Goal: Information Seeking & Learning: Learn about a topic

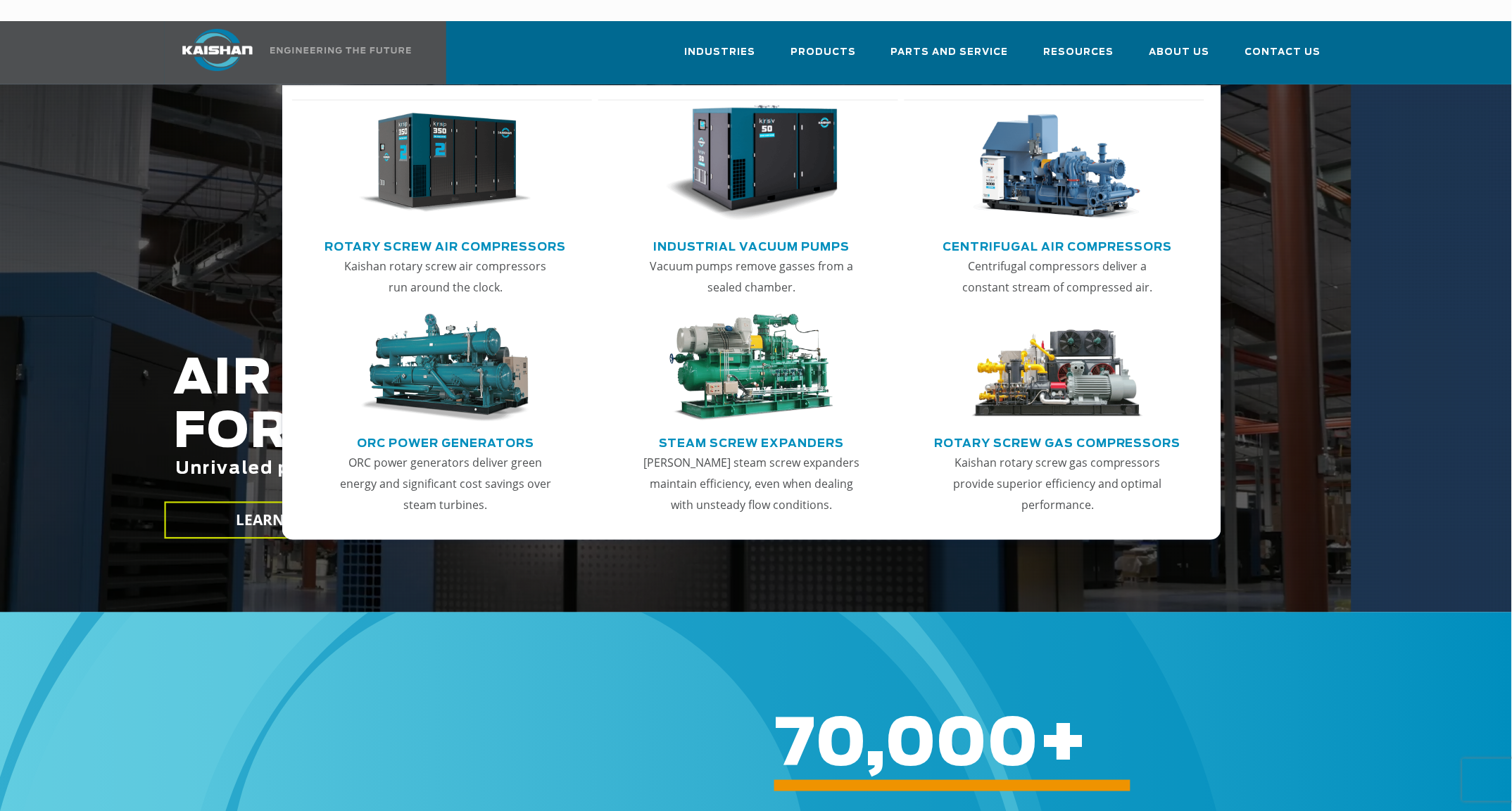
click at [421, 235] on link "Rotary Screw Air Compressors" at bounding box center [446, 245] width 242 height 21
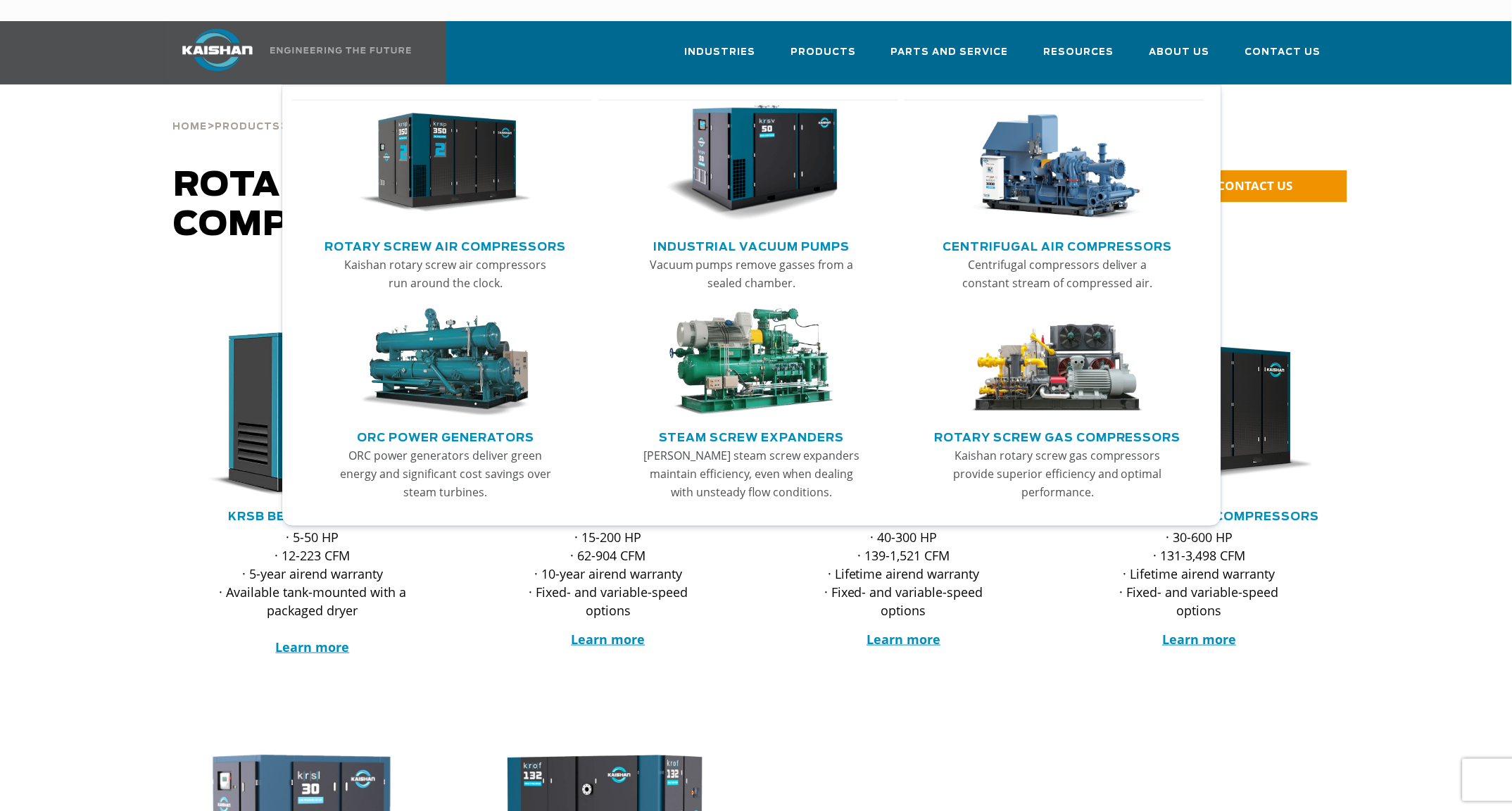
click at [1106, 172] on img "Main menu" at bounding box center [1057, 163] width 173 height 117
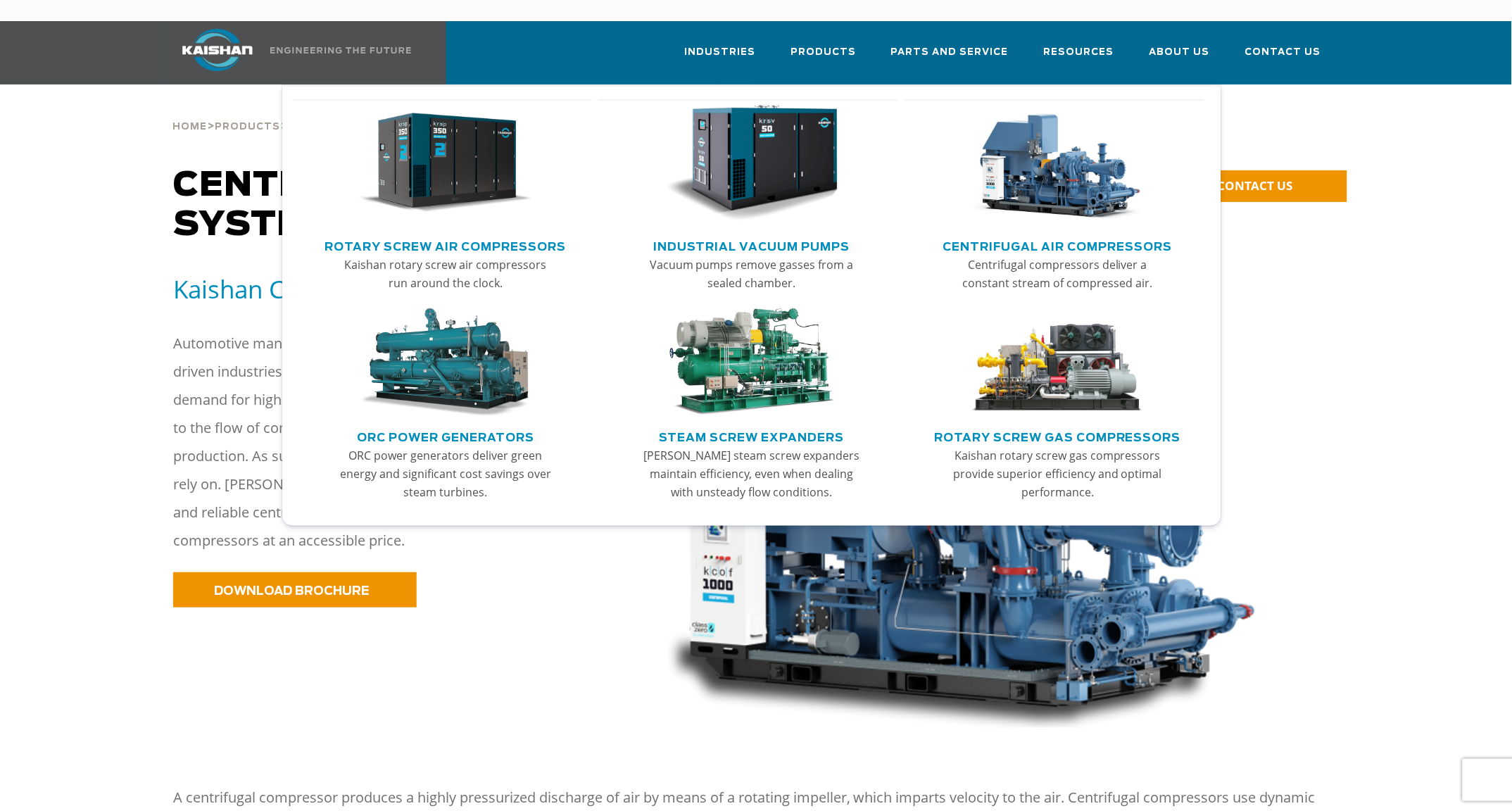
click at [508, 155] on img "Main menu" at bounding box center [446, 163] width 173 height 117
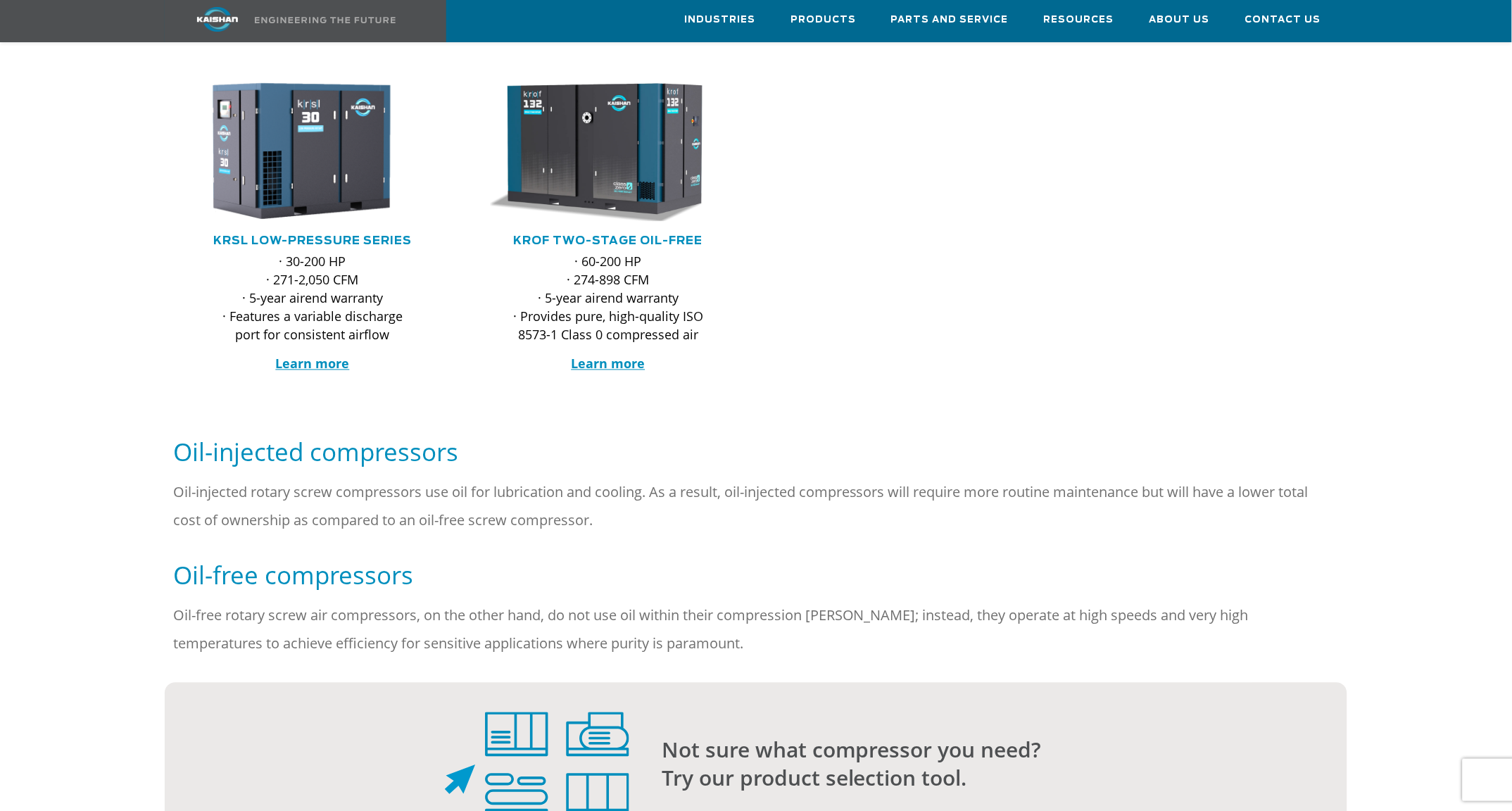
scroll to position [156, 0]
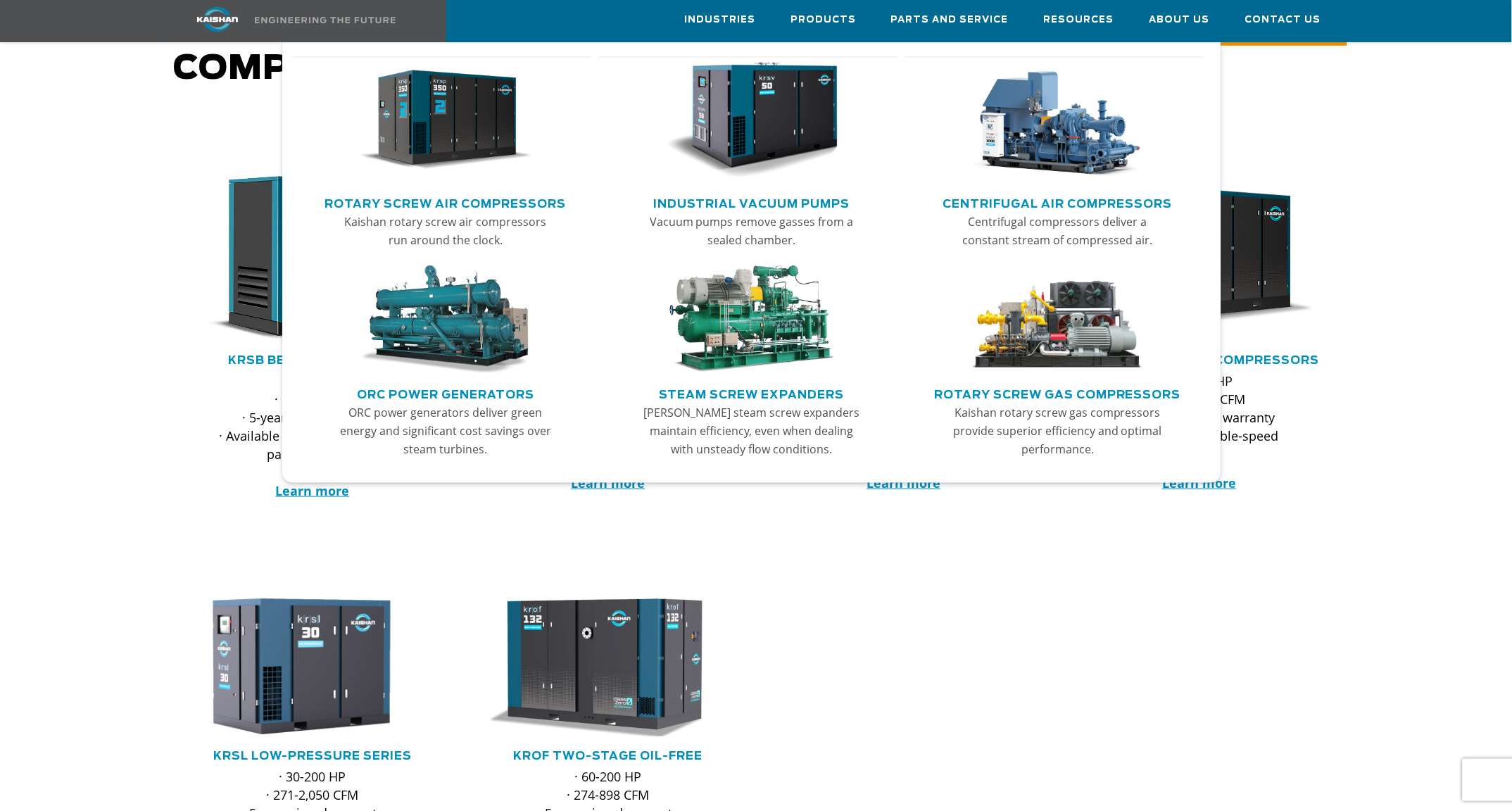
click at [1026, 122] on img "Main menu" at bounding box center [1057, 120] width 173 height 117
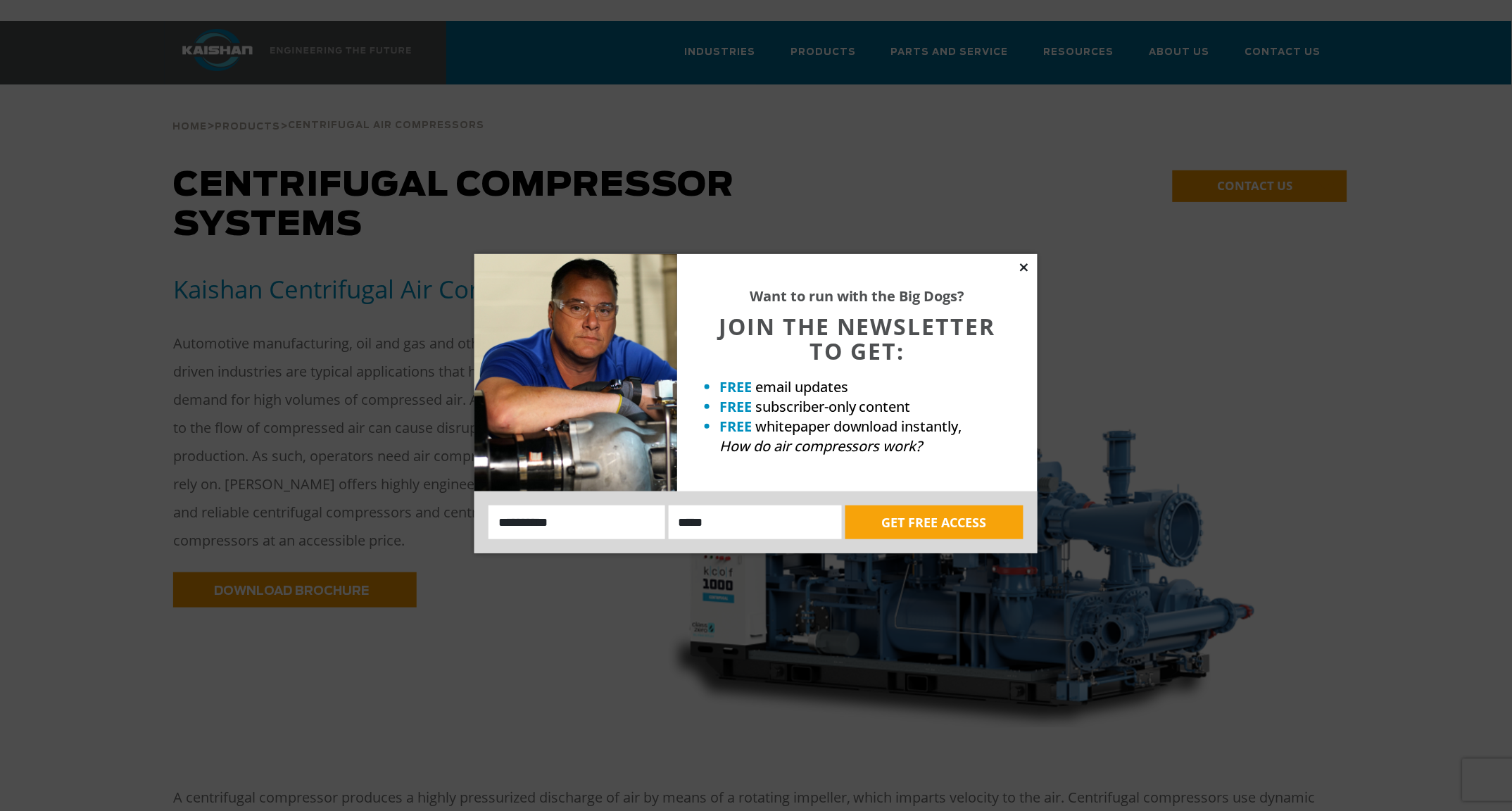
click at [1023, 264] on icon at bounding box center [1024, 267] width 13 height 13
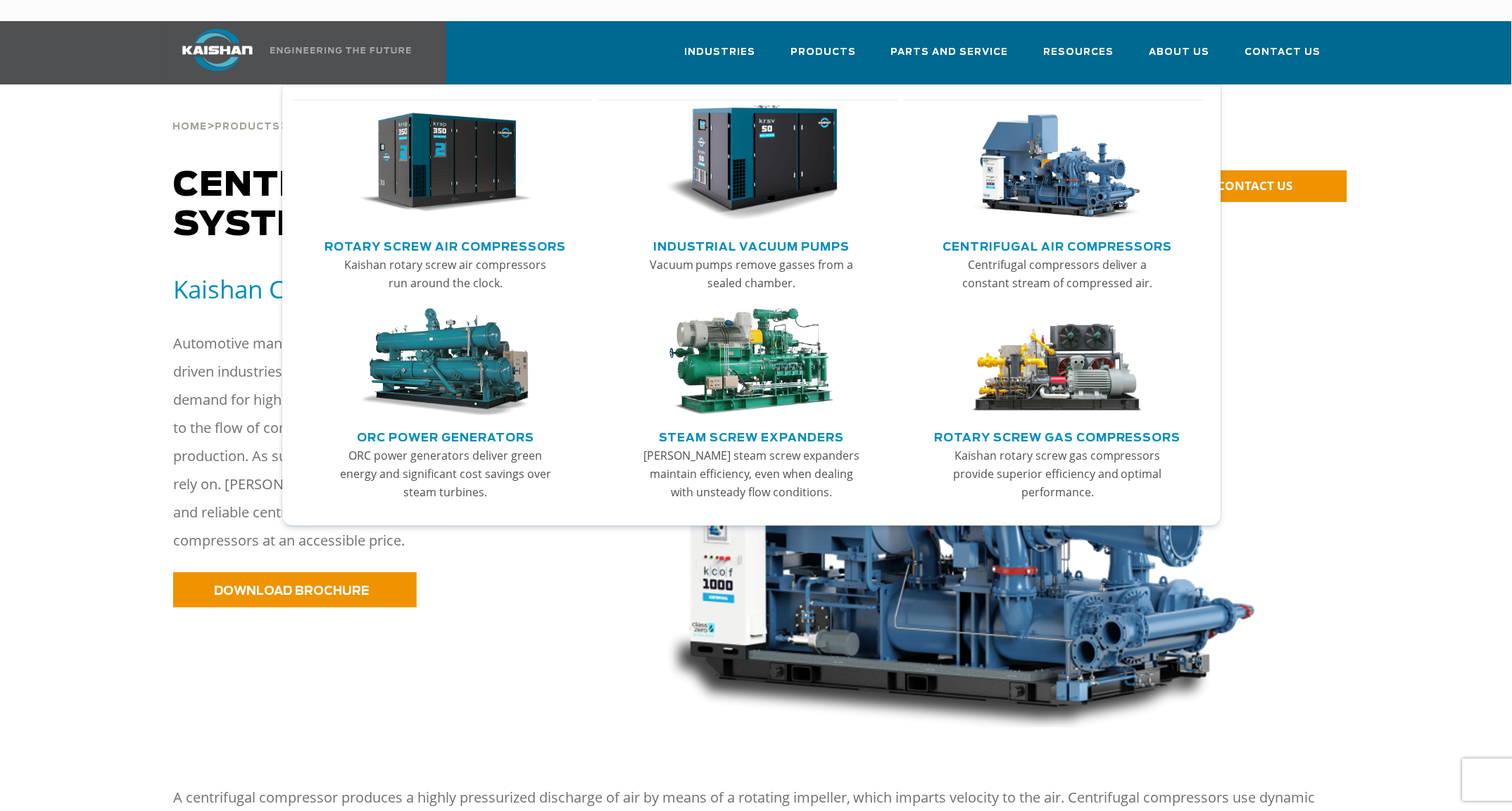
click at [424, 158] on img "Main menu" at bounding box center [446, 163] width 173 height 117
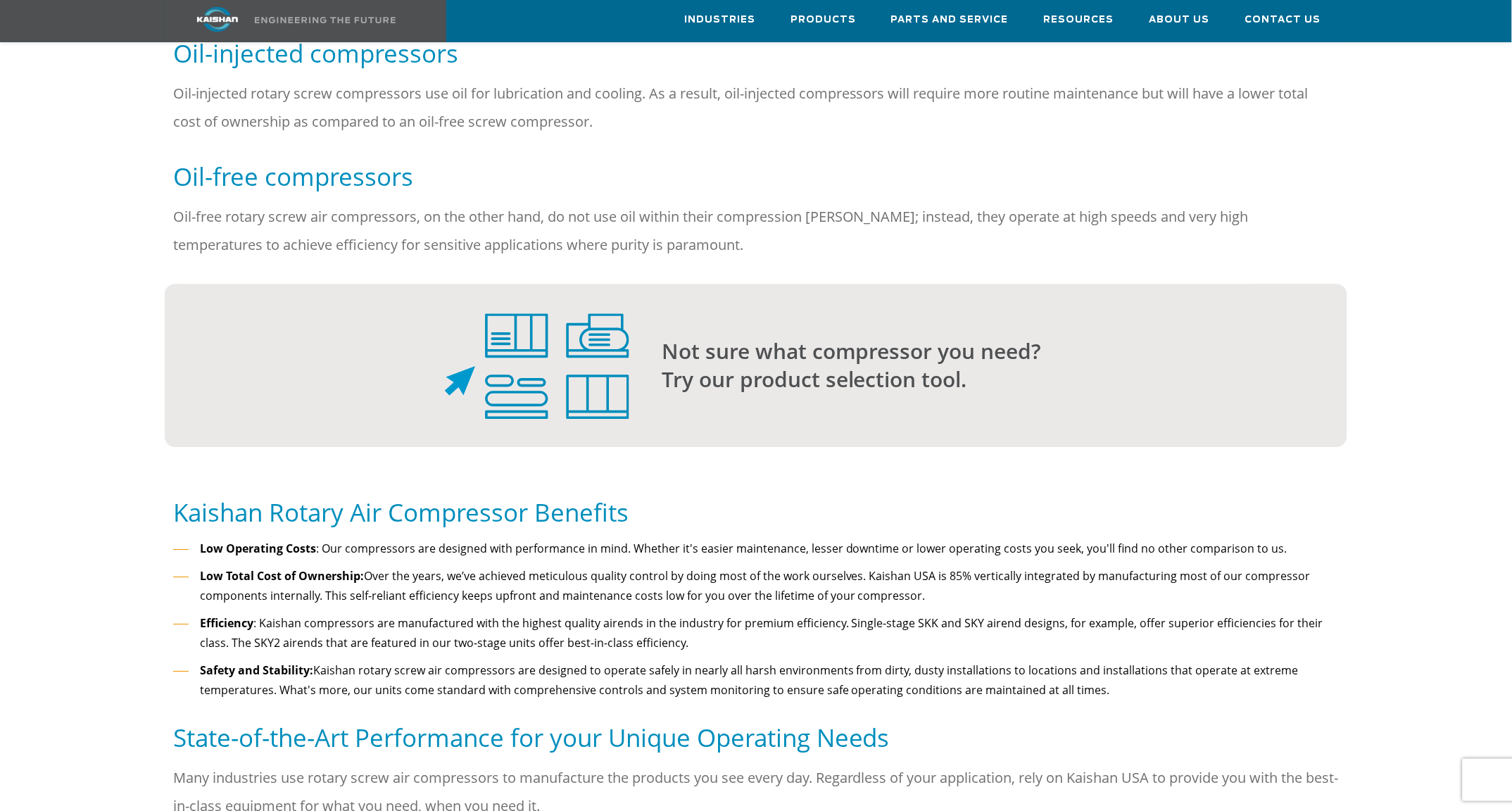
scroll to position [1094, 0]
